Goal: Check status: Check status

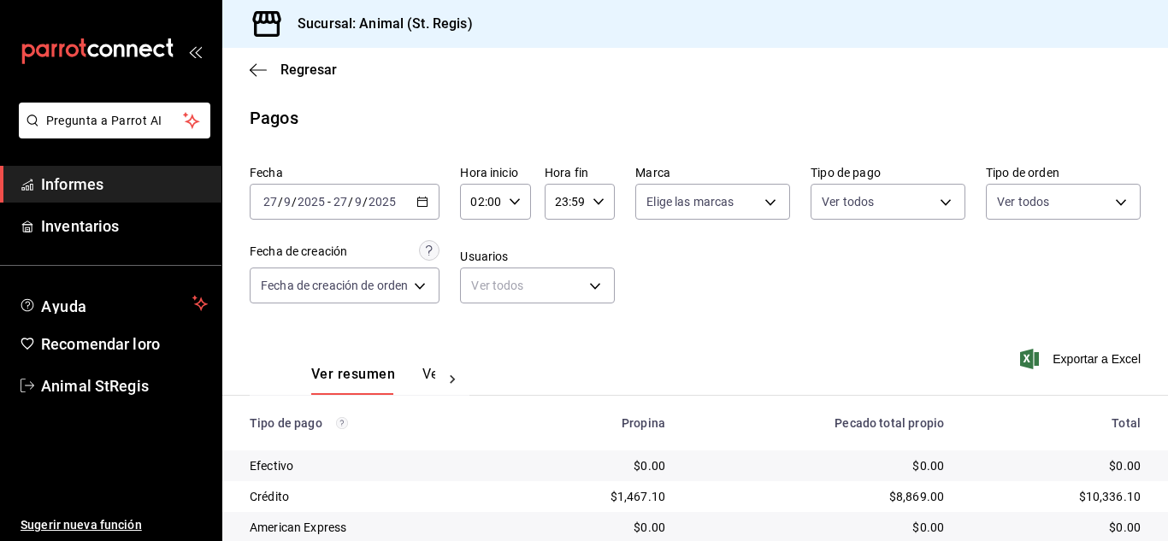
scroll to position [215, 0]
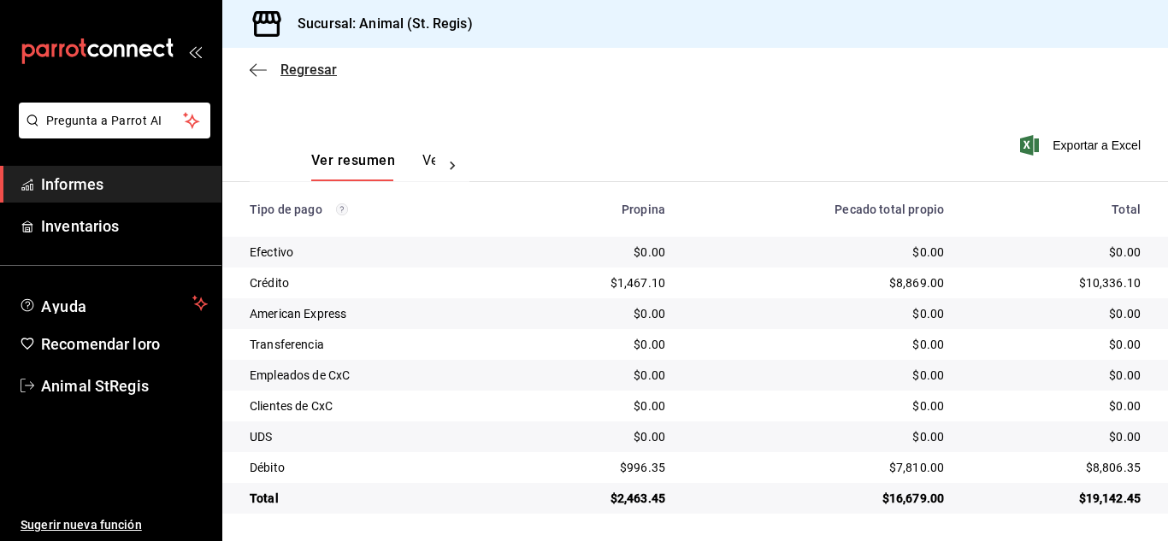
click at [297, 67] on font "Regresar" at bounding box center [309, 70] width 56 height 16
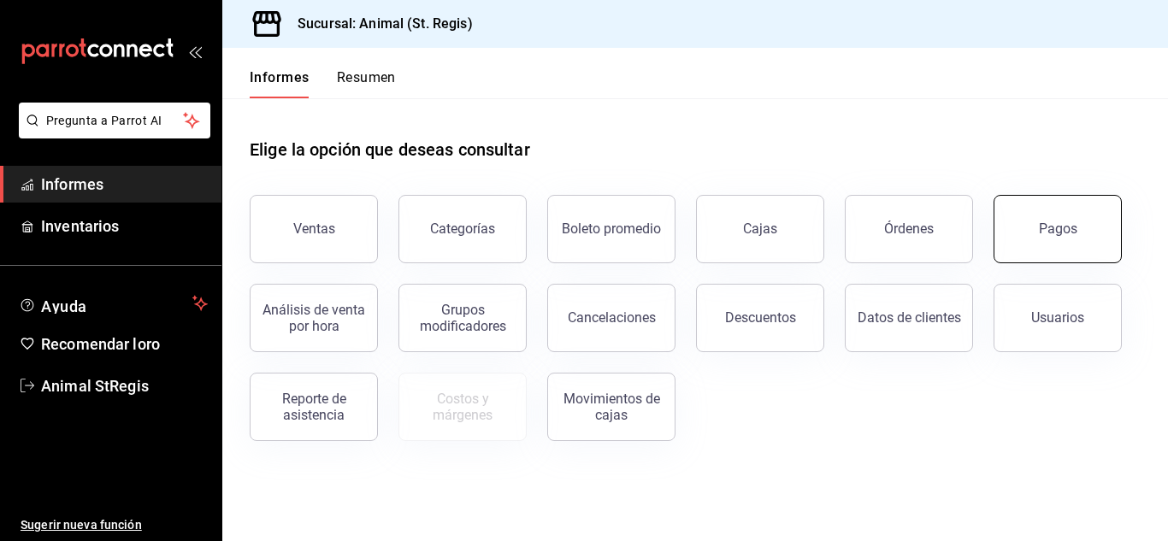
click at [1080, 234] on button "Pagos" at bounding box center [1058, 229] width 128 height 68
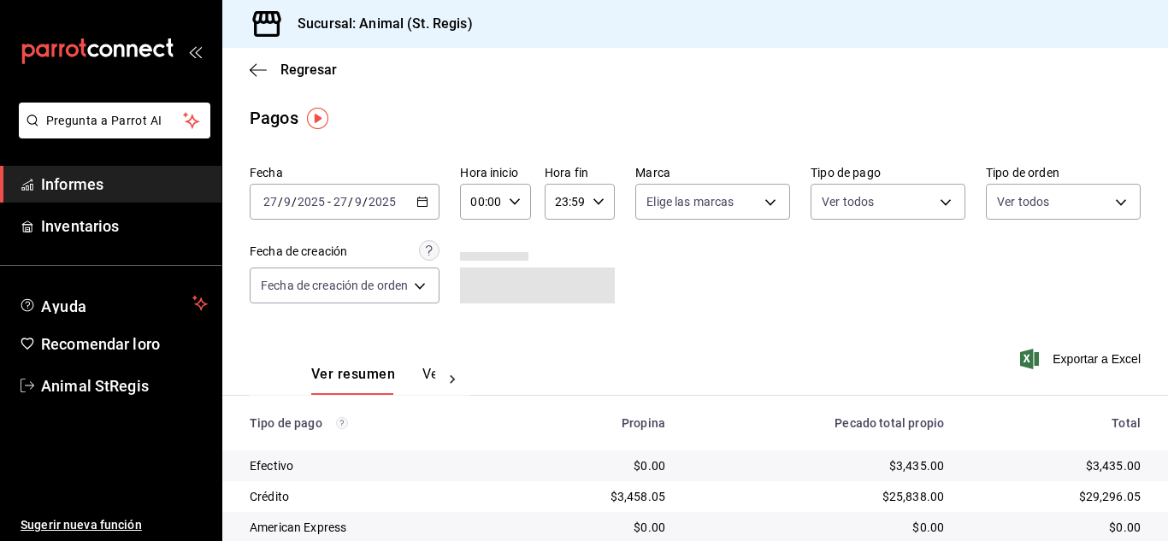
click at [521, 206] on div "00:00 Hora inicio" at bounding box center [495, 202] width 70 height 36
click at [482, 329] on font "02" at bounding box center [480, 328] width 14 height 14
type input "02:00"
click at [479, 321] on font "06" at bounding box center [480, 321] width 14 height 14
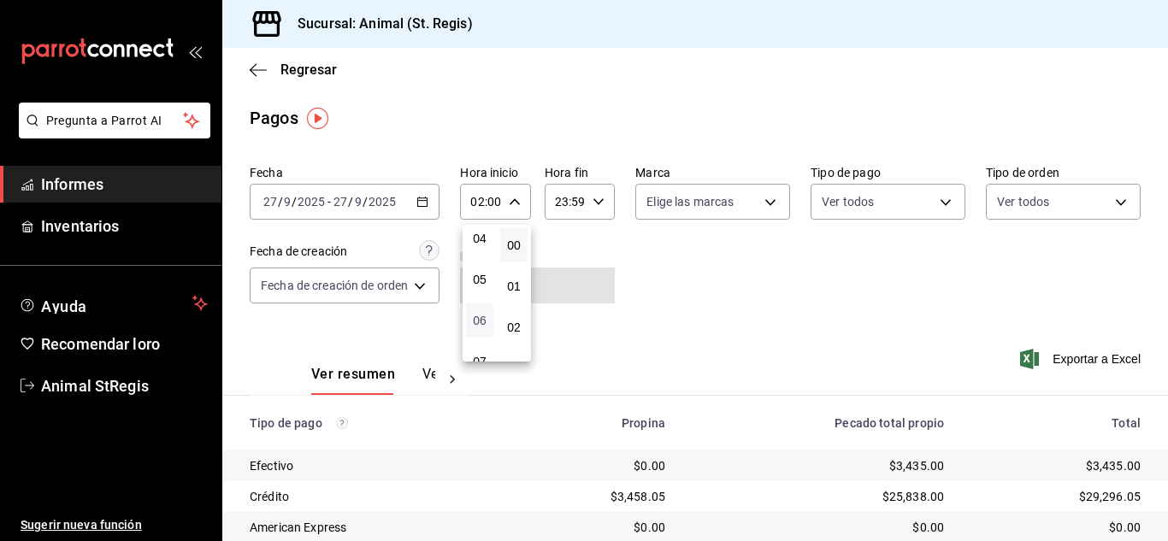
type input "06:00"
click at [479, 321] on font "06" at bounding box center [480, 321] width 14 height 14
click at [671, 306] on div at bounding box center [584, 270] width 1168 height 541
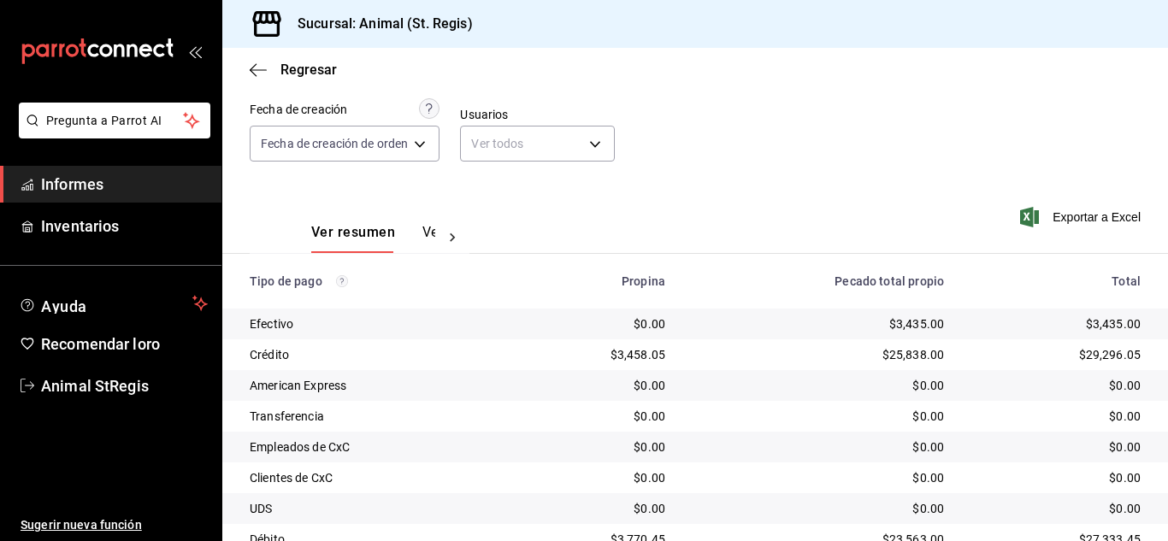
scroll to position [215, 0]
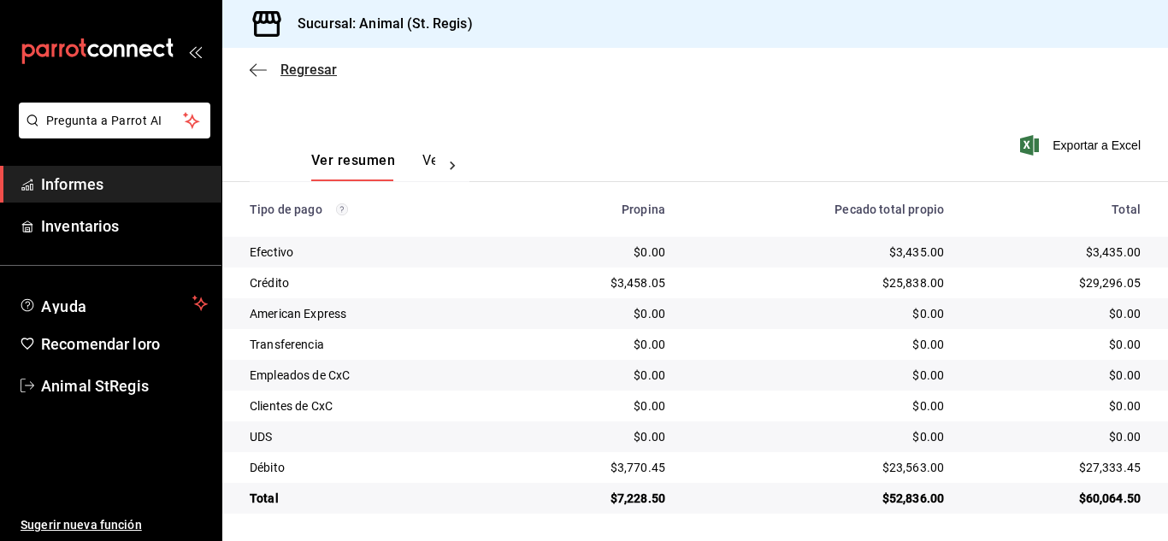
click at [303, 70] on font "Regresar" at bounding box center [309, 70] width 56 height 16
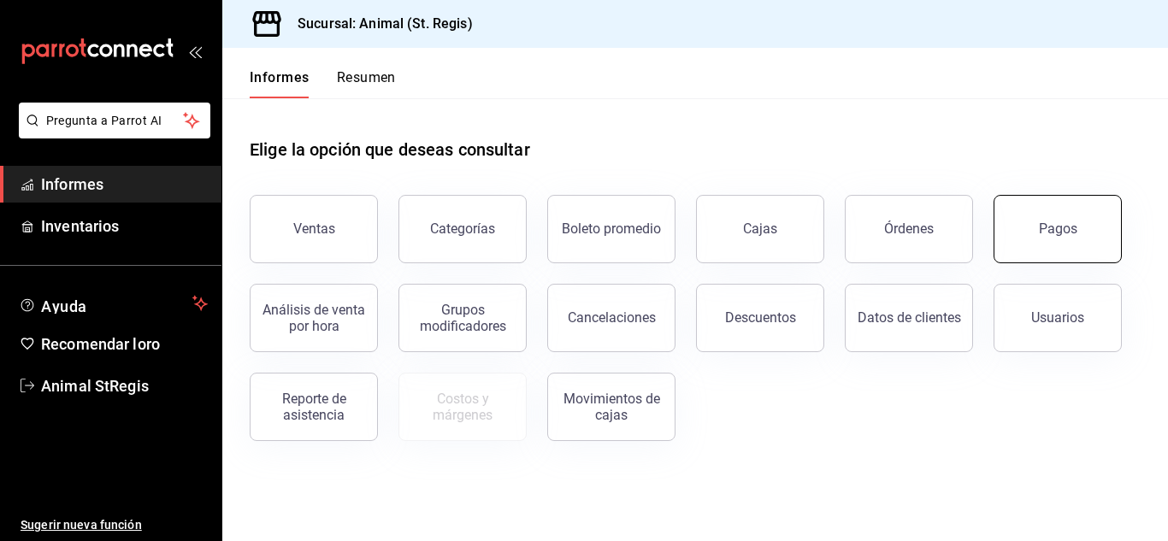
click at [1074, 229] on font "Pagos" at bounding box center [1058, 229] width 38 height 16
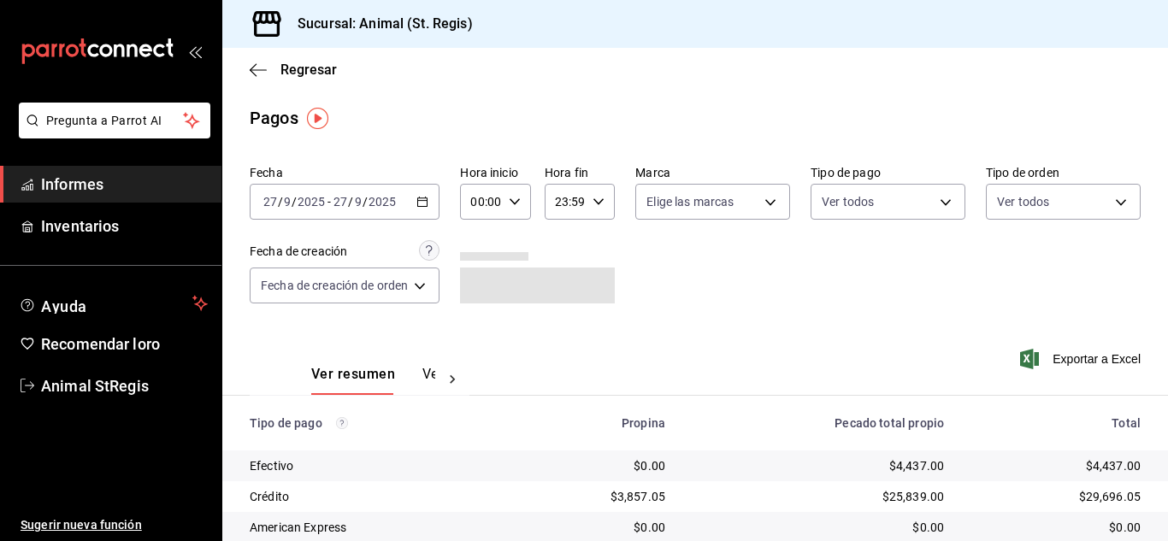
click at [510, 204] on icon "button" at bounding box center [515, 202] width 12 height 12
click at [481, 322] on font "02" at bounding box center [480, 328] width 14 height 14
type input "02:00"
click at [476, 286] on font "06" at bounding box center [480, 287] width 14 height 14
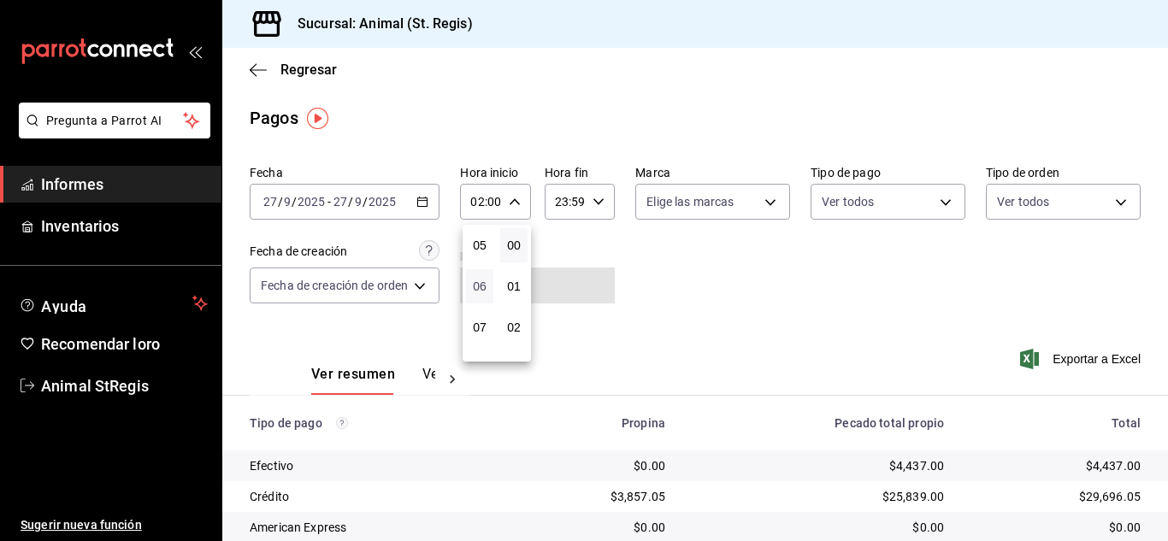
type input "06:00"
click at [732, 274] on div at bounding box center [584, 270] width 1168 height 541
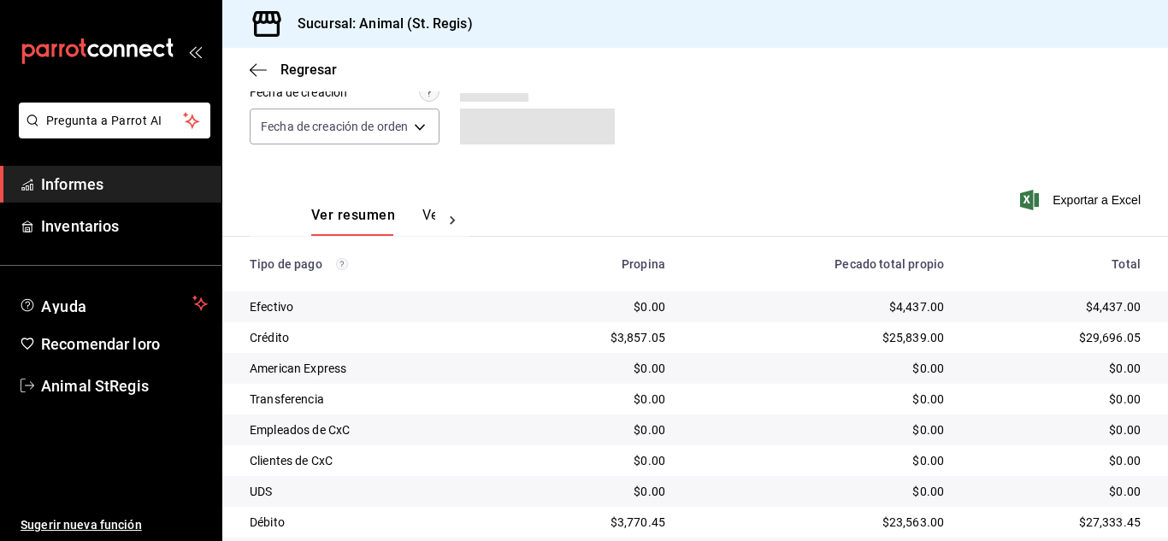
scroll to position [215, 0]
